Goal: Task Accomplishment & Management: Use online tool/utility

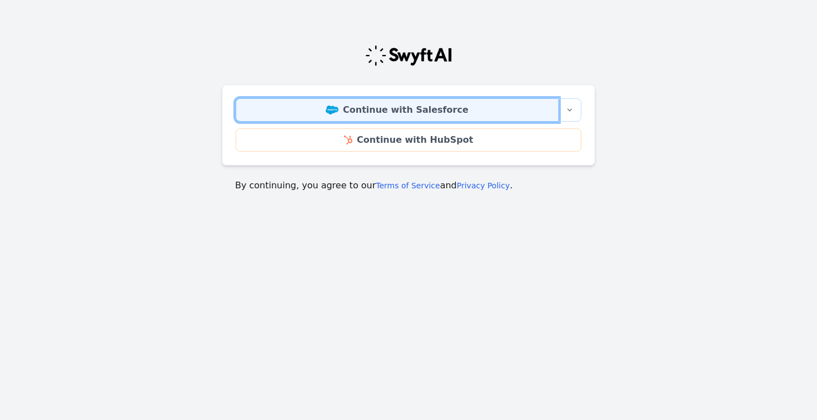
click at [384, 100] on link "Continue with Salesforce" at bounding box center [397, 109] width 323 height 23
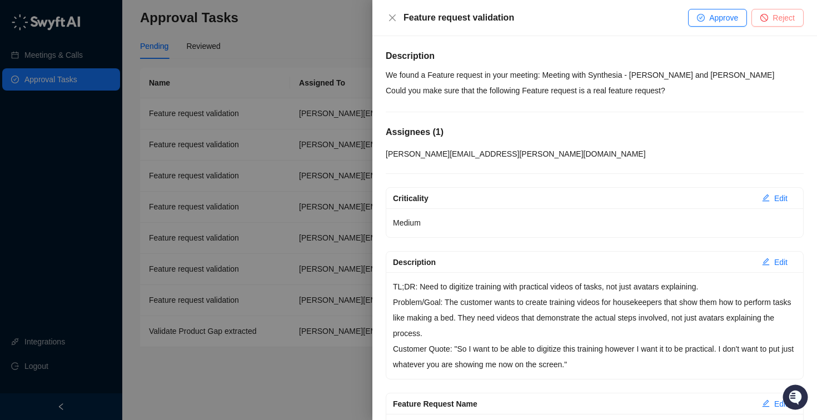
click at [753, 16] on button "Reject" at bounding box center [778, 18] width 52 height 18
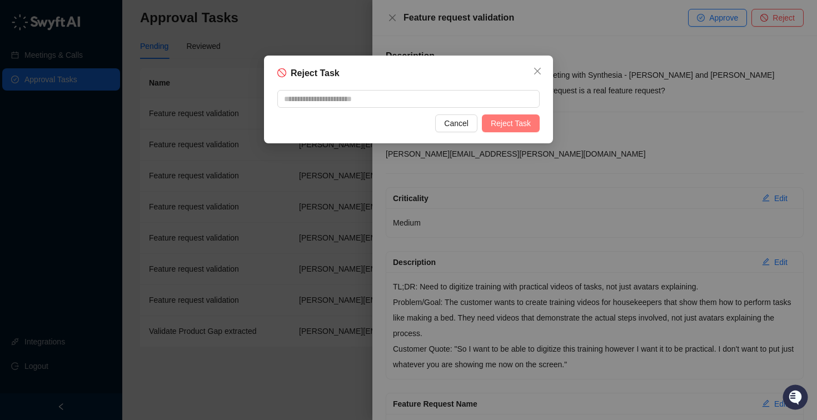
click at [497, 131] on button "Reject Task" at bounding box center [511, 124] width 58 height 18
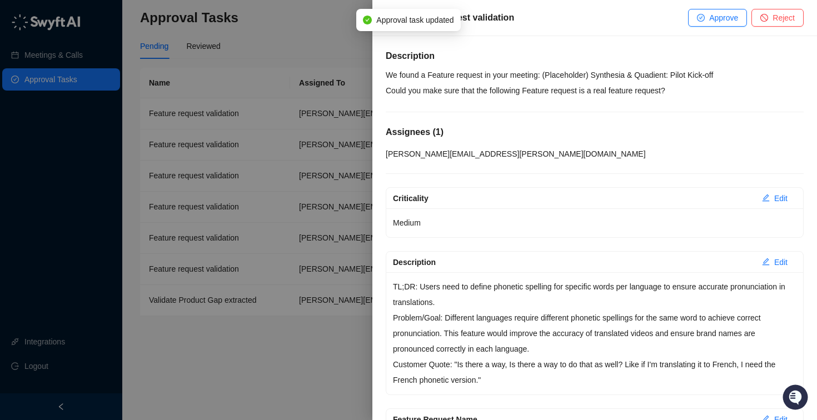
click at [275, 121] on div at bounding box center [408, 210] width 817 height 420
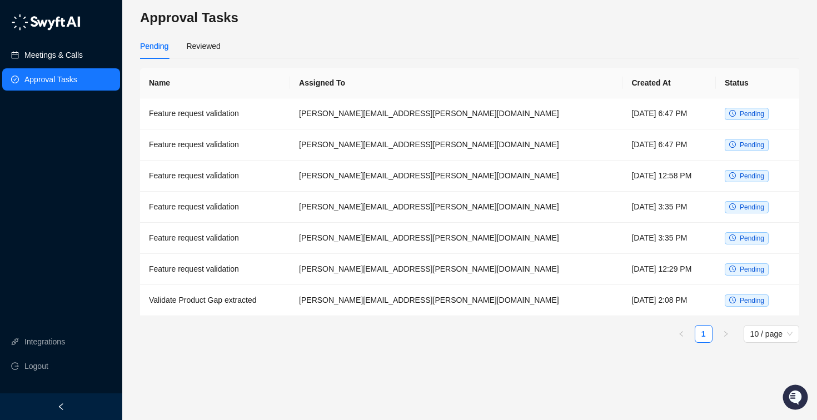
click at [78, 55] on link "Meetings & Calls" at bounding box center [53, 55] width 58 height 22
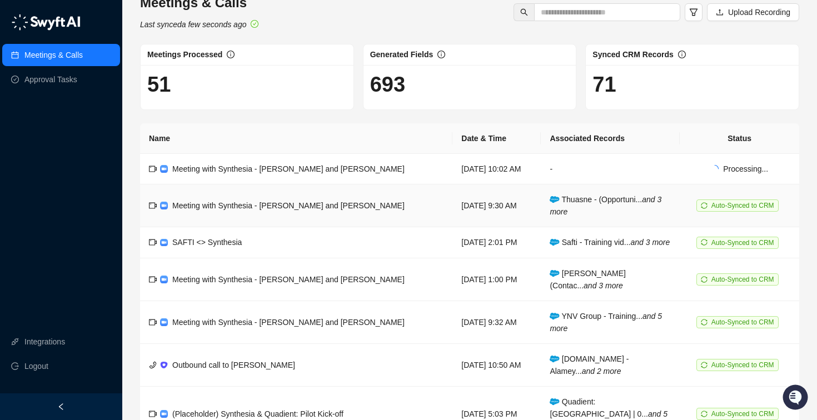
scroll to position [16, 0]
click at [285, 210] on div "Meeting with Synthesia - [PERSON_NAME] and [PERSON_NAME]" at bounding box center [288, 204] width 232 height 12
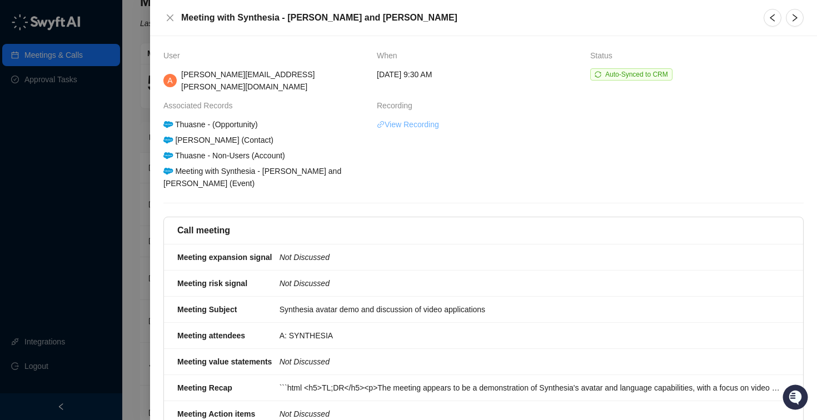
click at [398, 118] on link "View Recording" at bounding box center [408, 124] width 62 height 12
